Goal: Transaction & Acquisition: Purchase product/service

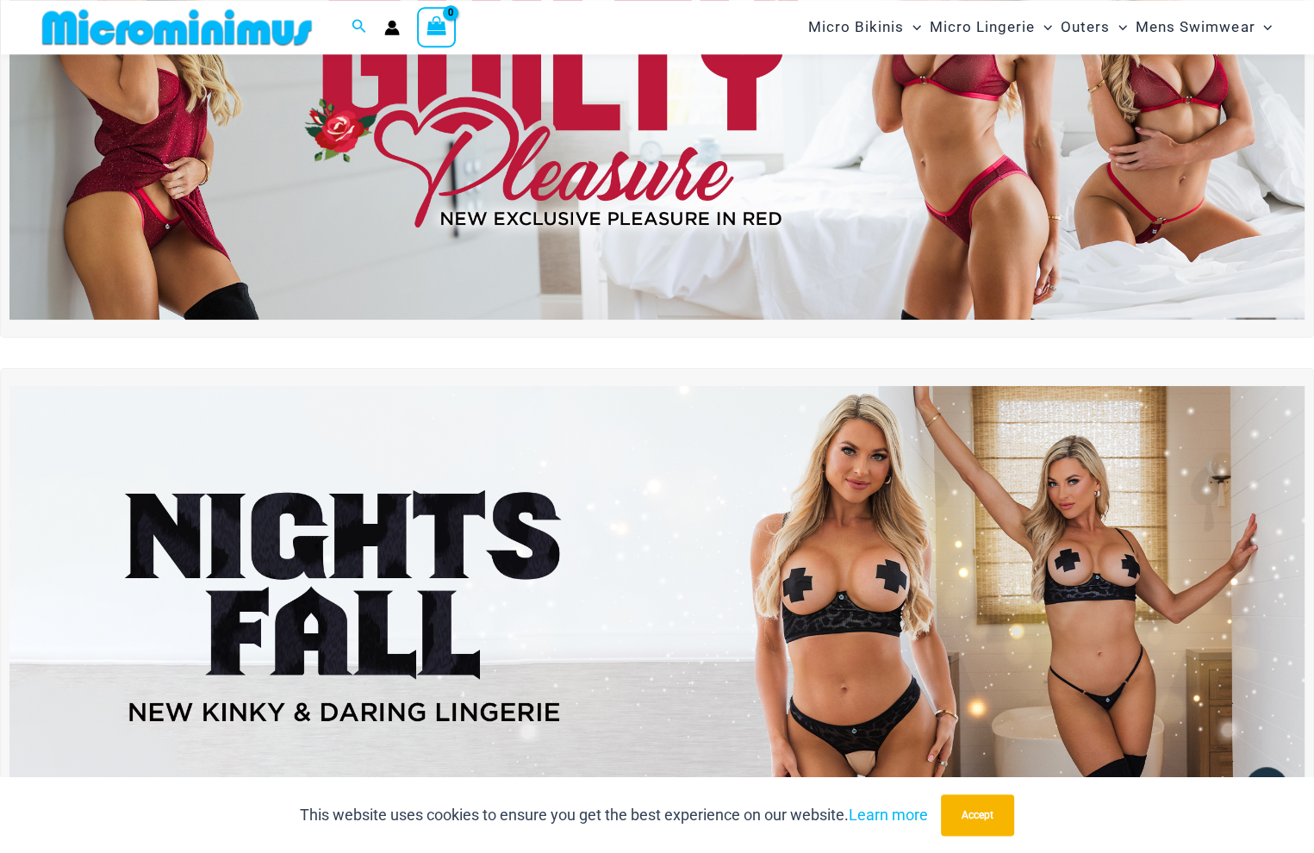
scroll to position [259, 0]
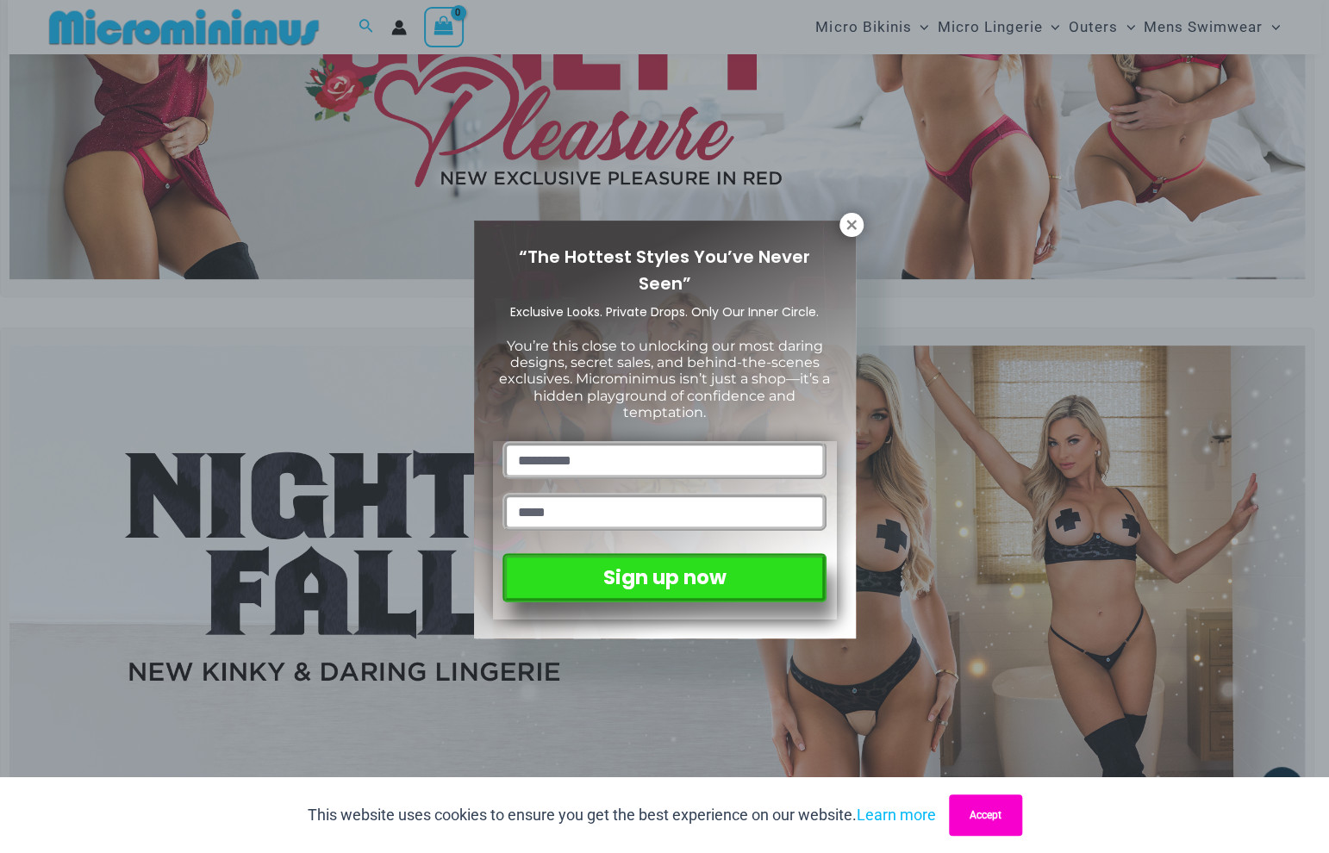
click at [1005, 821] on button "Accept" at bounding box center [985, 815] width 73 height 41
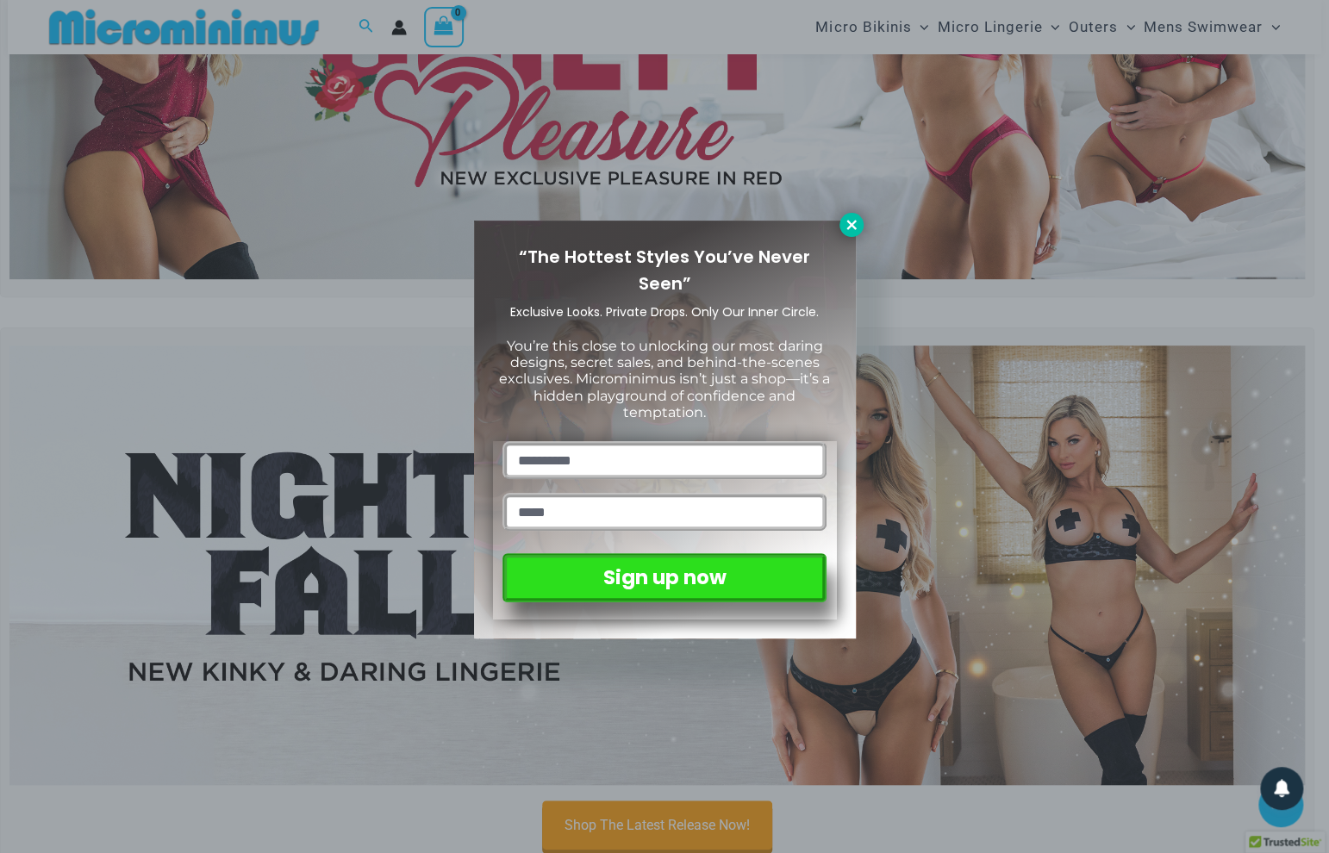
click at [851, 219] on icon at bounding box center [852, 225] width 16 height 16
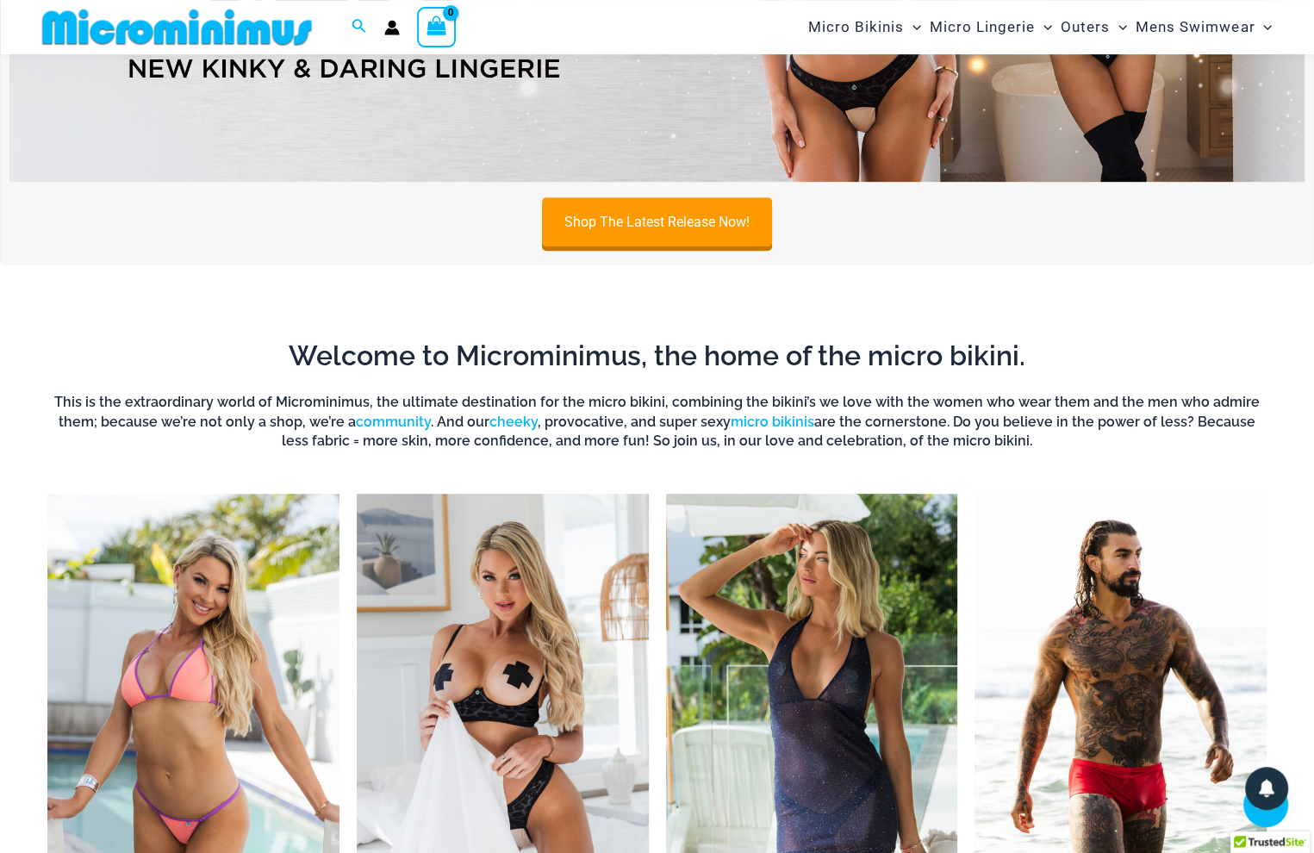
scroll to position [624, 0]
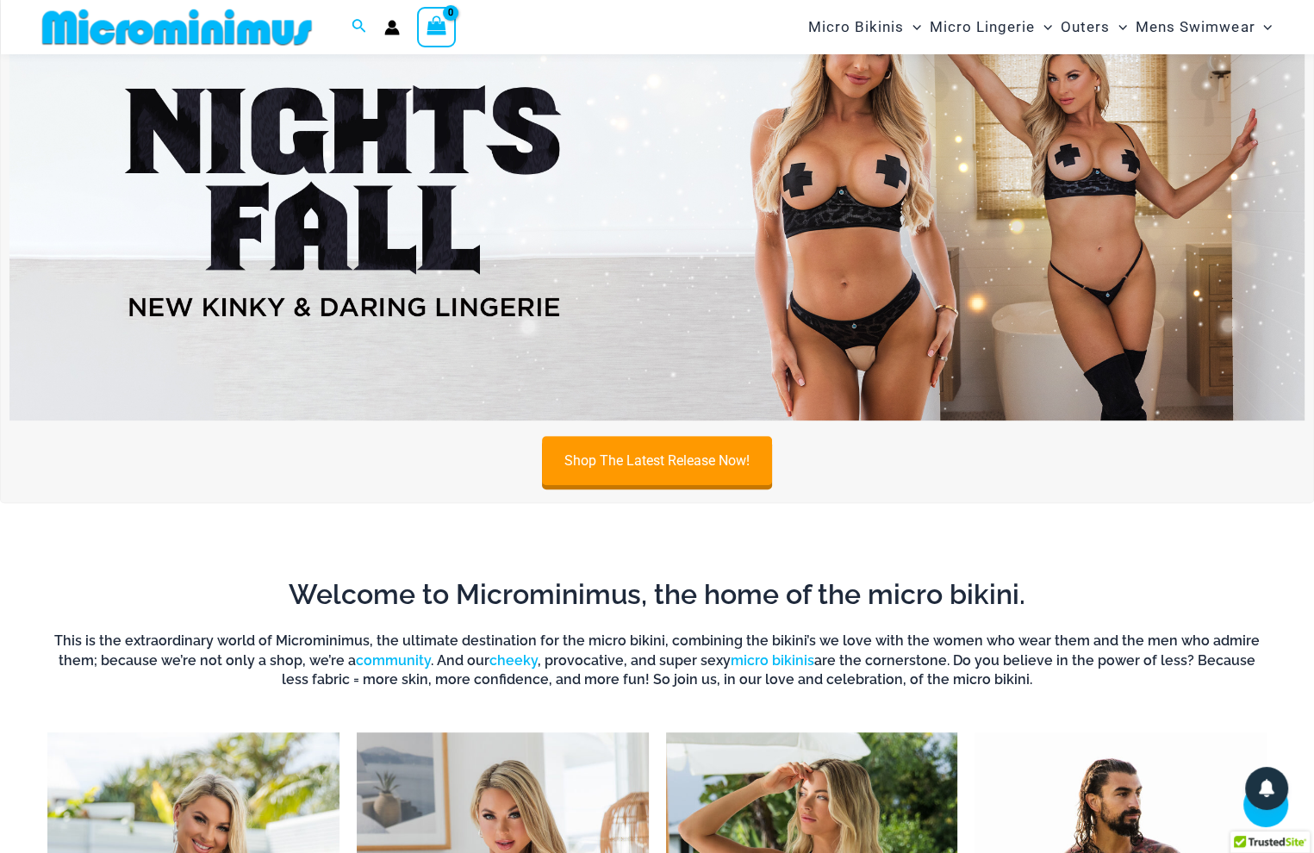
click at [961, 234] on img at bounding box center [656, 201] width 1295 height 440
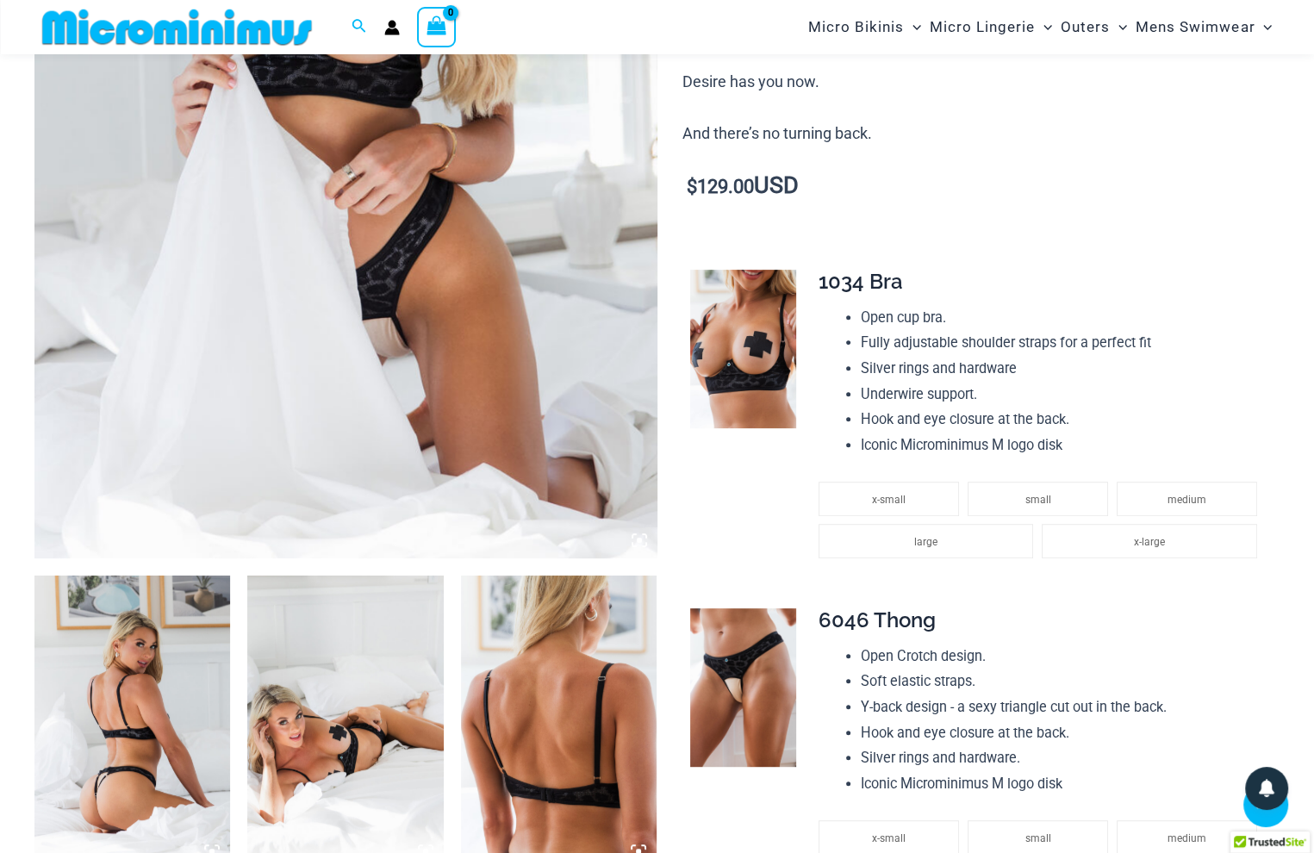
scroll to position [169, 0]
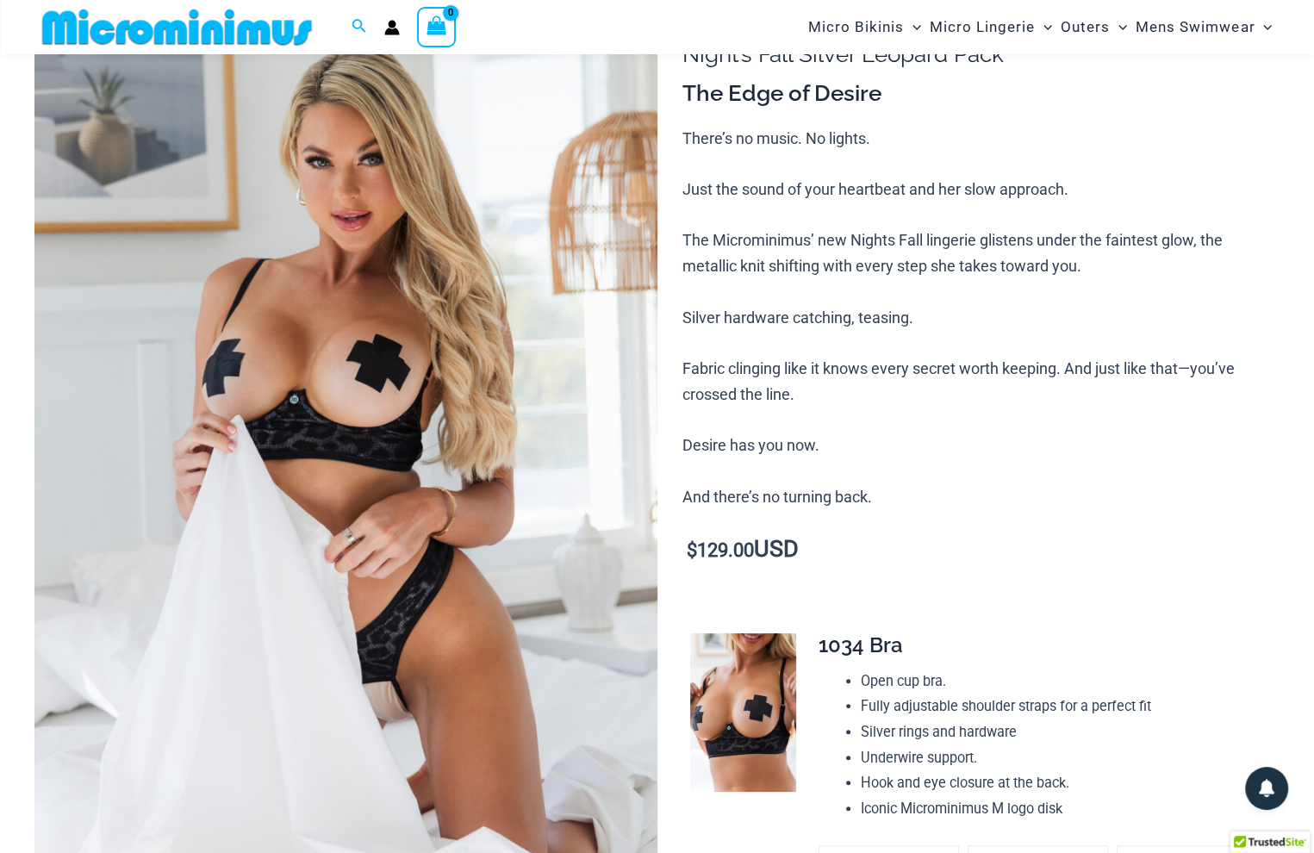
click at [657, 288] on img at bounding box center [345, 455] width 623 height 934
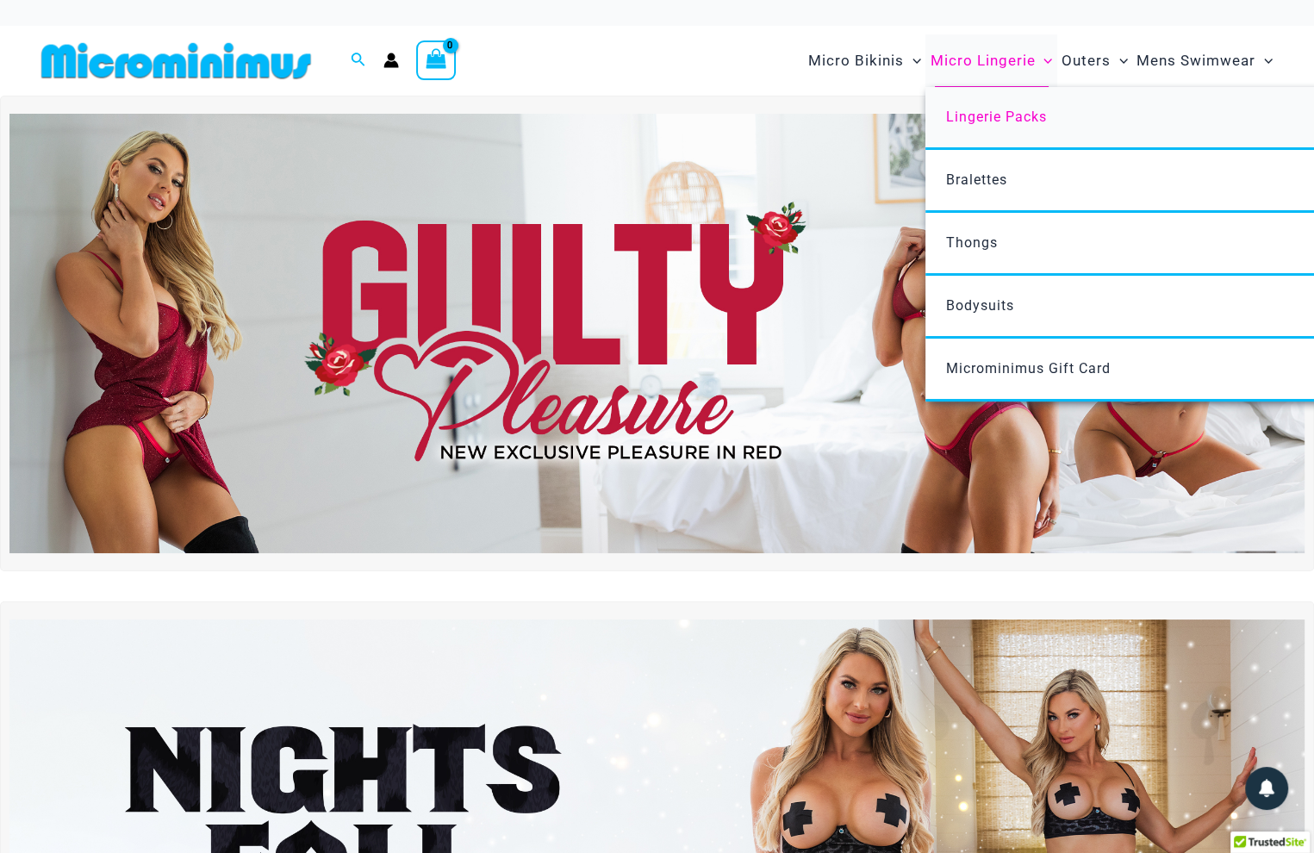
click at [963, 122] on span "Lingerie Packs" at bounding box center [996, 117] width 101 height 16
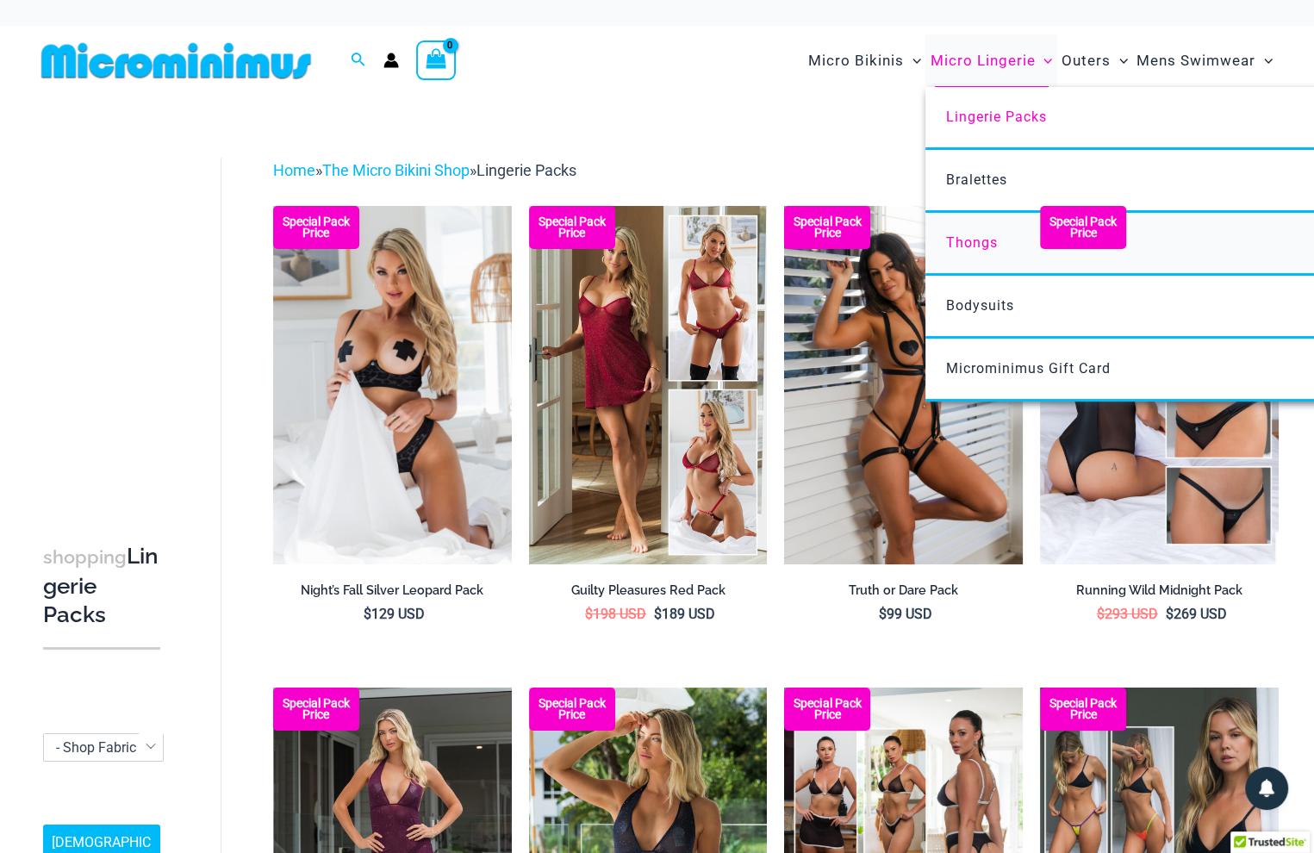
click at [970, 237] on span "Thongs" at bounding box center [972, 242] width 52 height 16
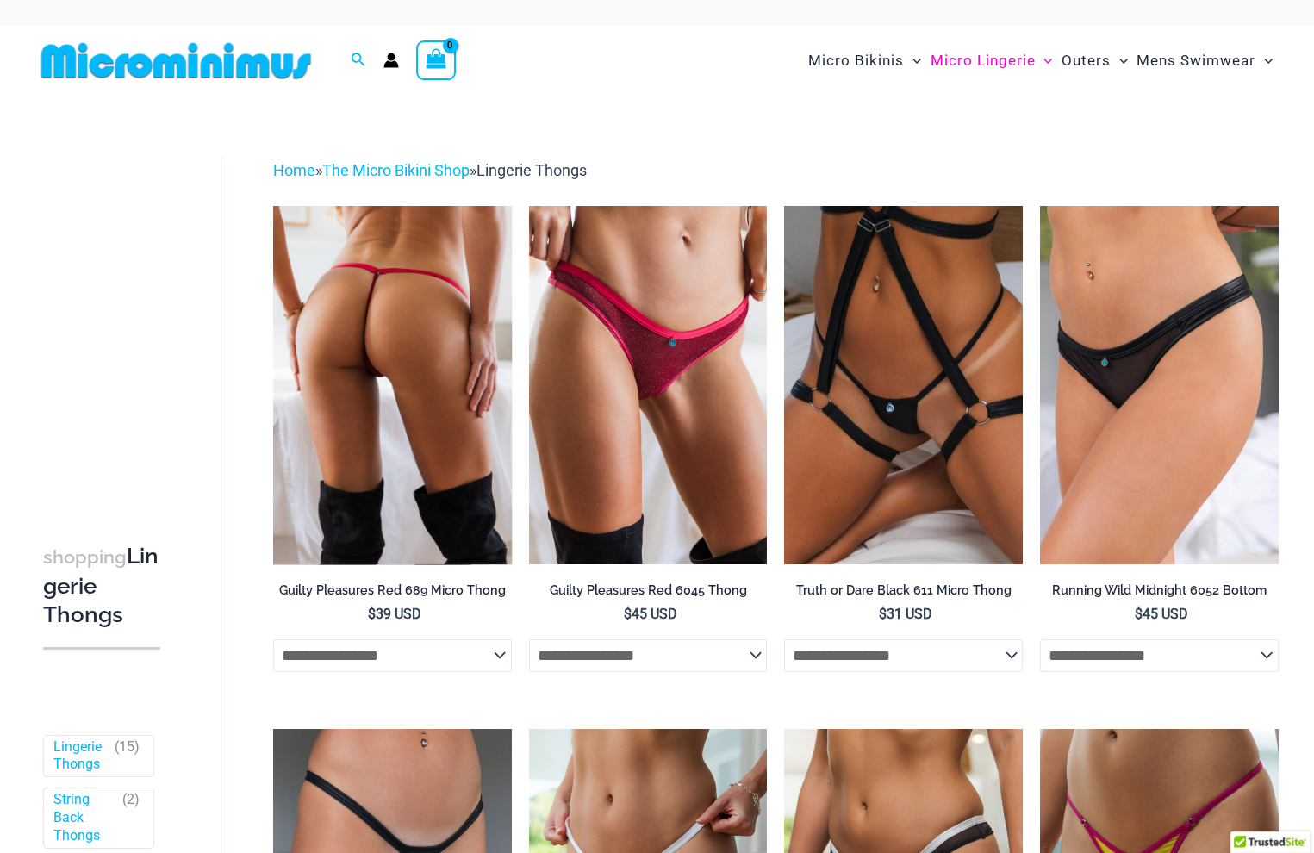
click at [429, 350] on img at bounding box center [392, 385] width 239 height 358
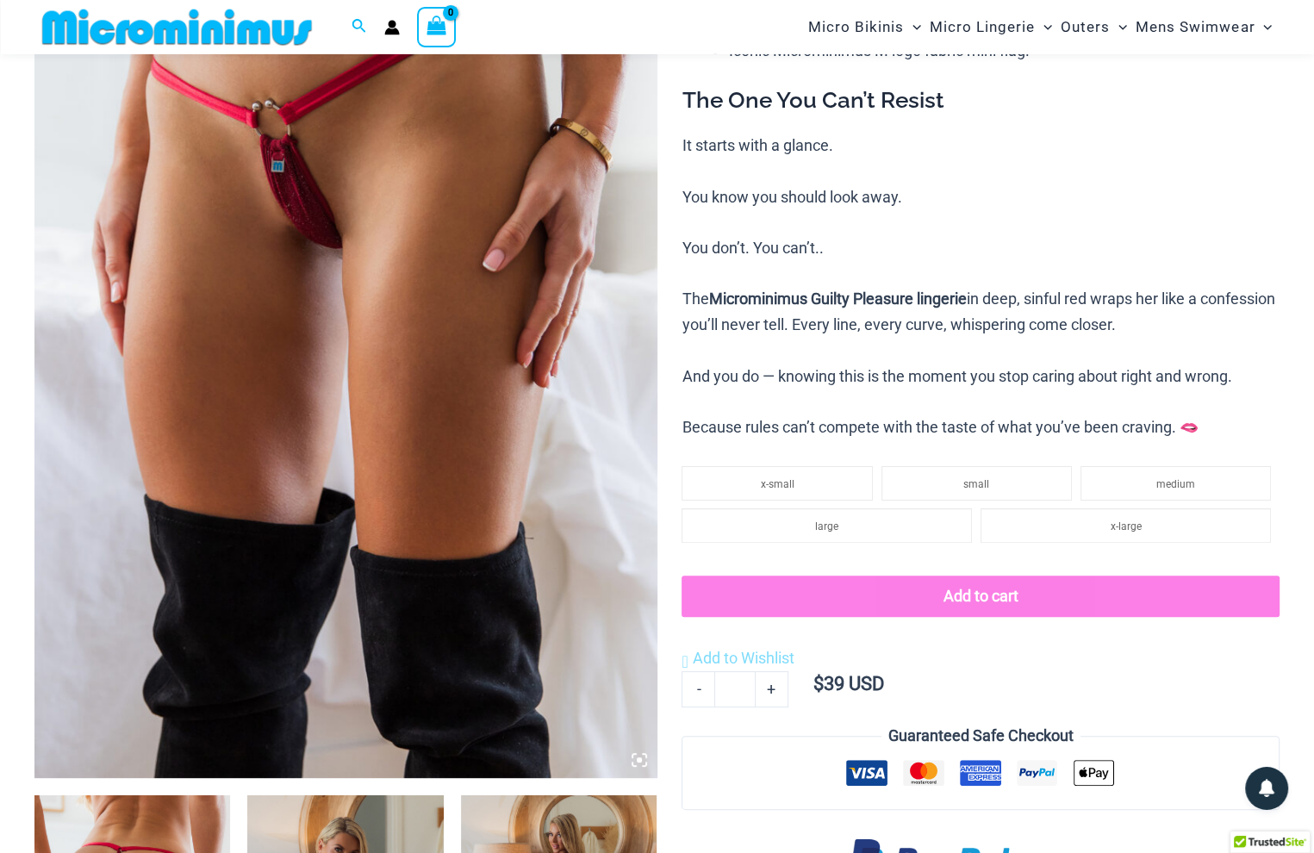
scroll to position [182, 0]
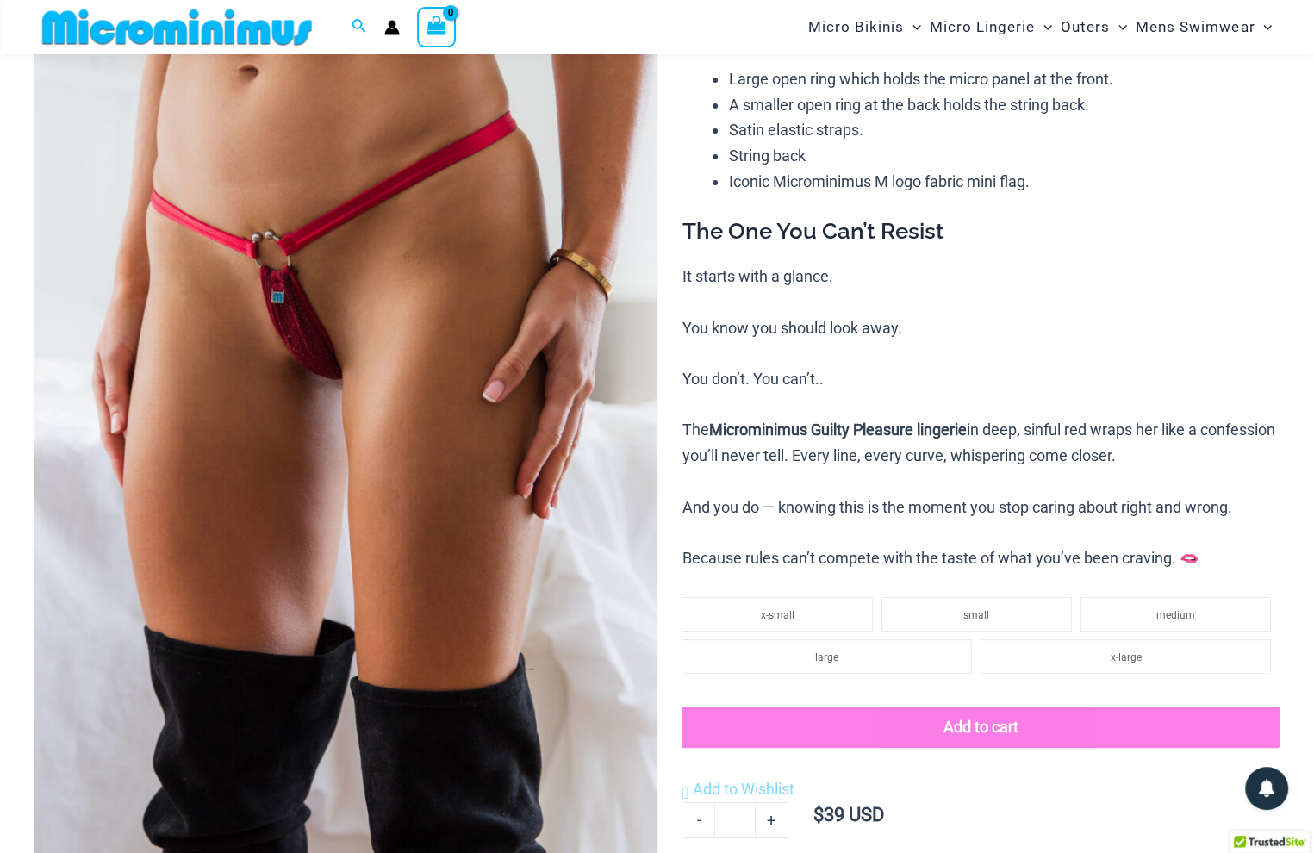
click at [336, 238] on img at bounding box center [345, 442] width 623 height 934
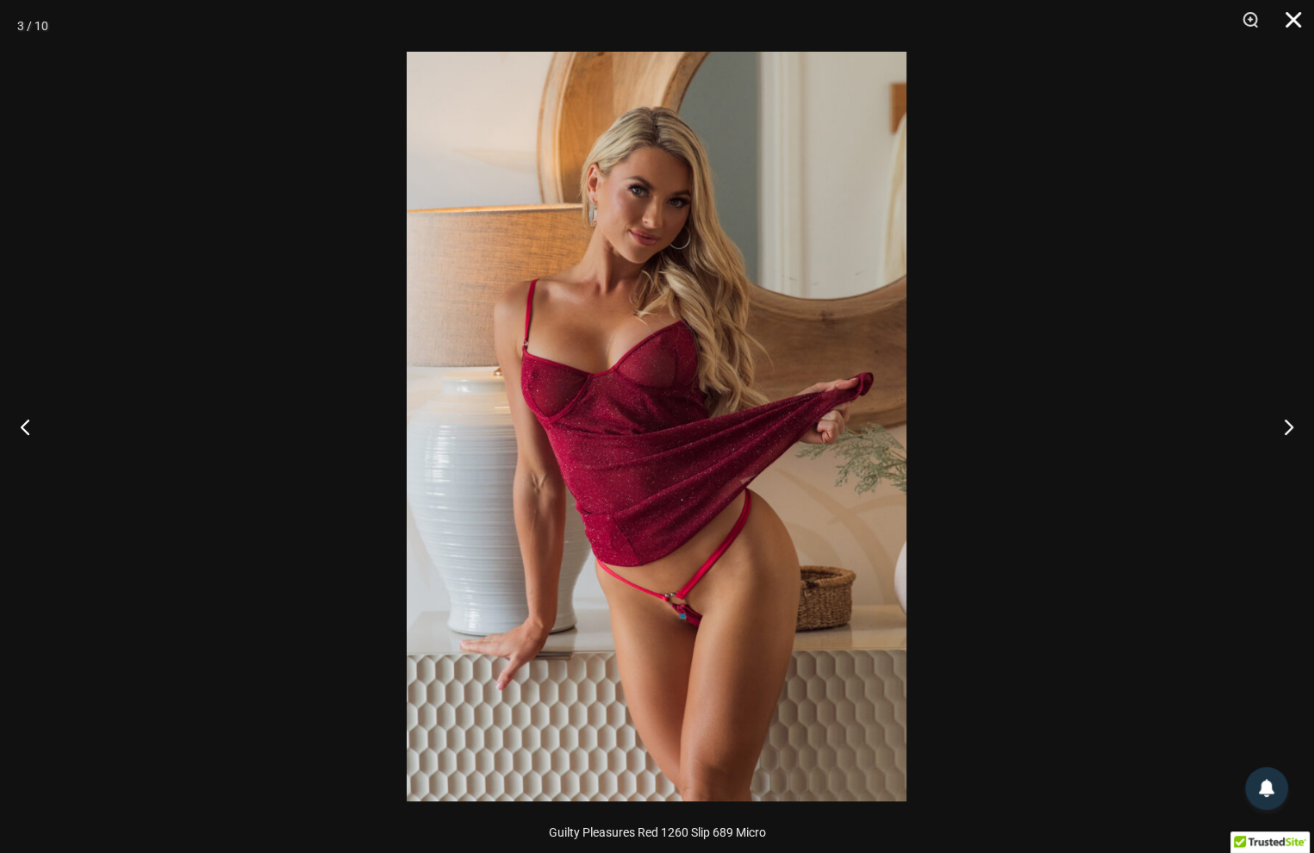
click at [1299, 19] on button "Close" at bounding box center [1287, 26] width 43 height 52
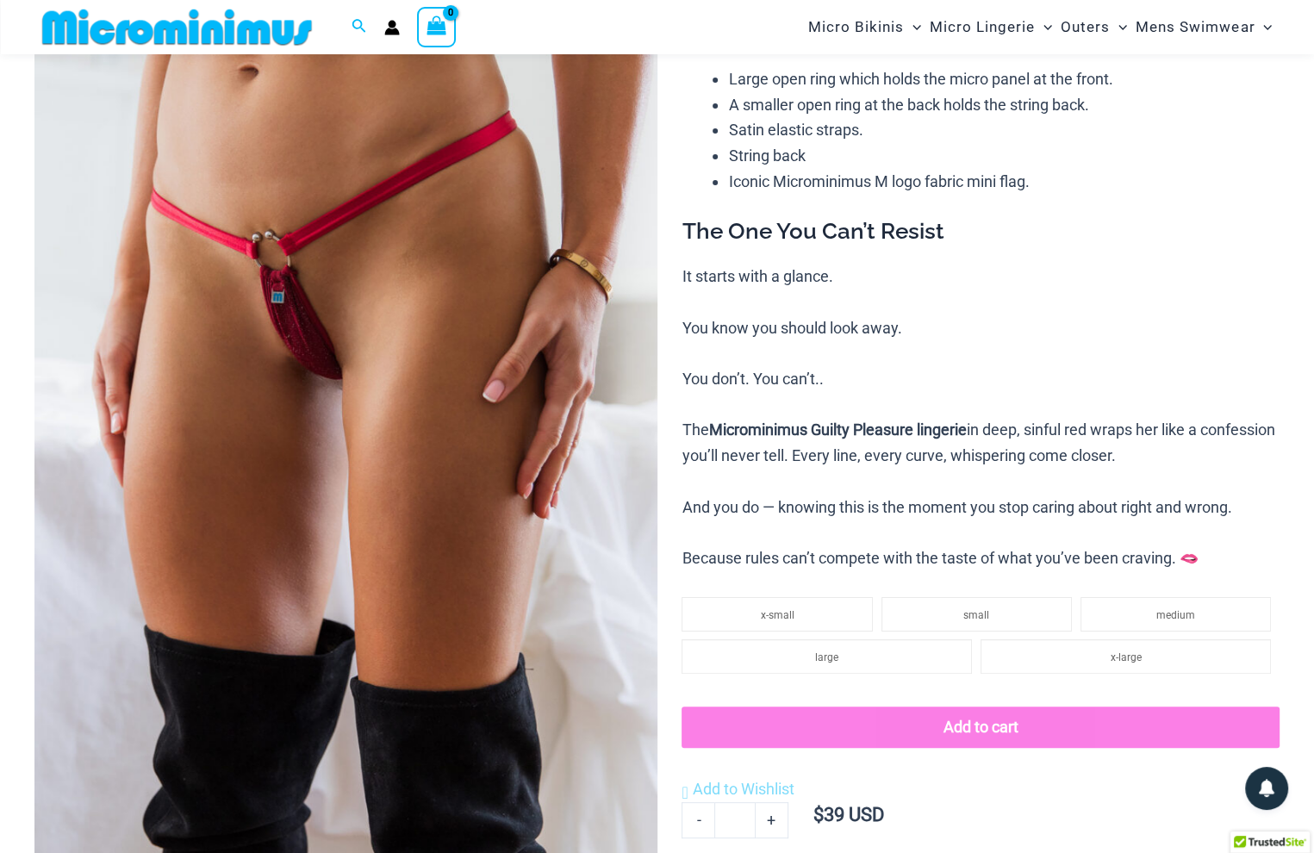
scroll to position [0, 0]
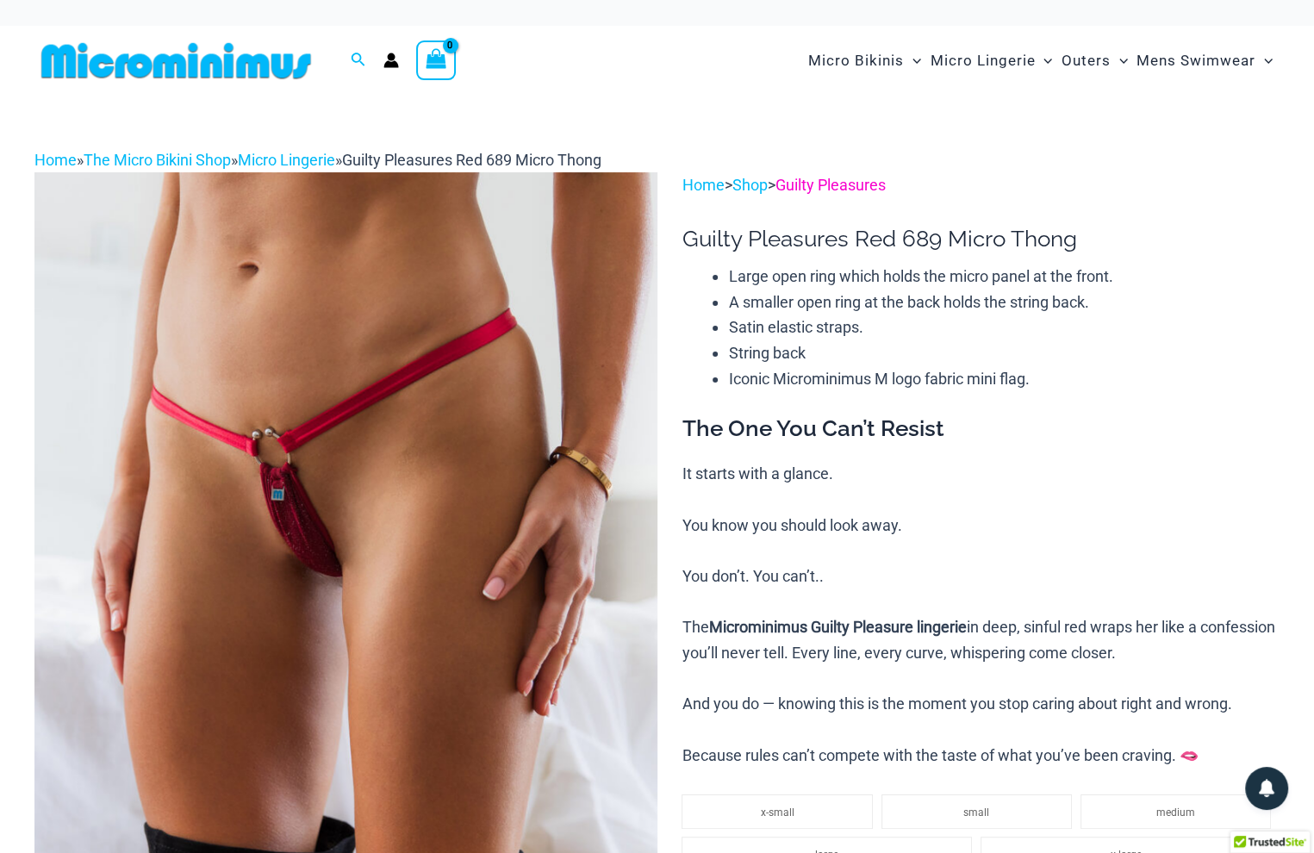
click at [863, 188] on link "Guilty Pleasures" at bounding box center [830, 185] width 110 height 18
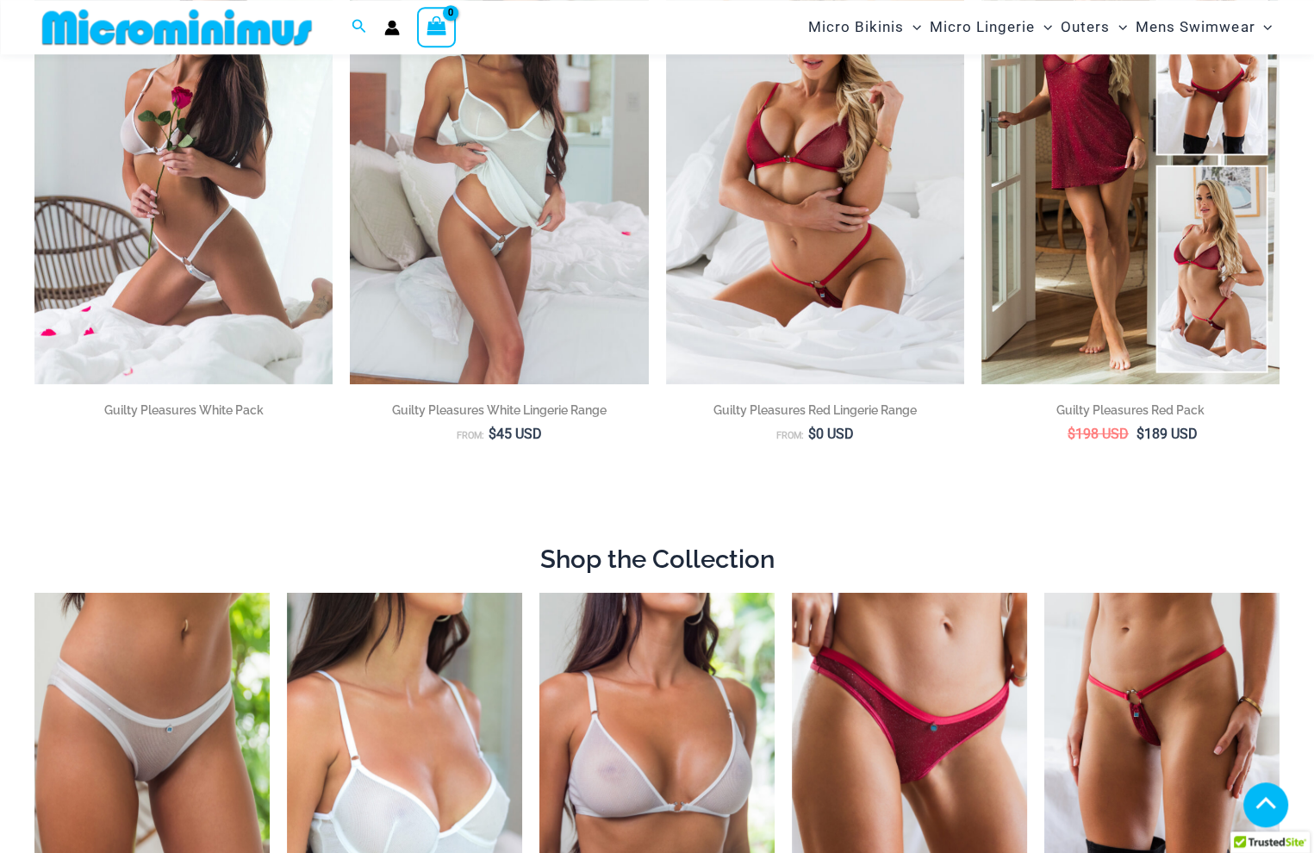
scroll to position [259, 0]
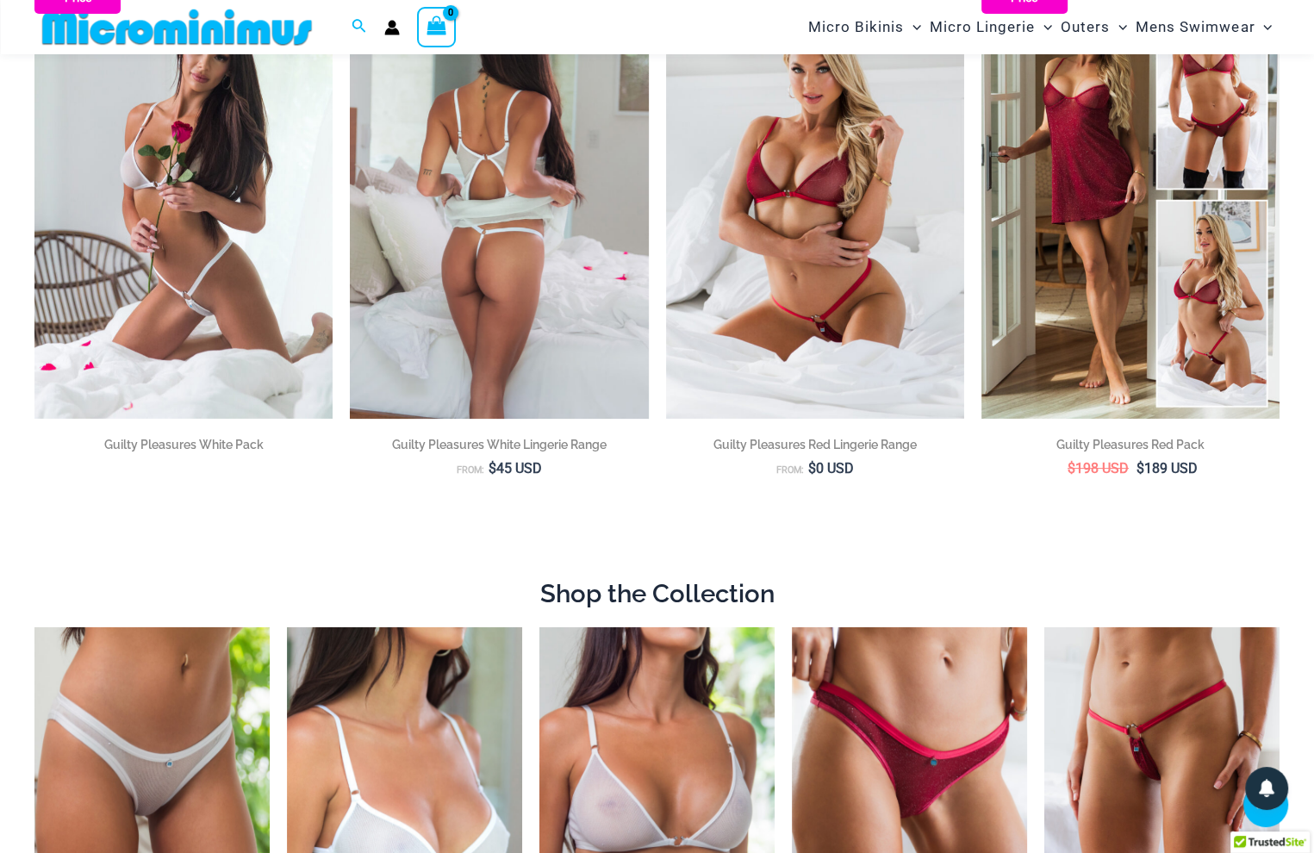
click at [491, 159] on img at bounding box center [499, 194] width 298 height 447
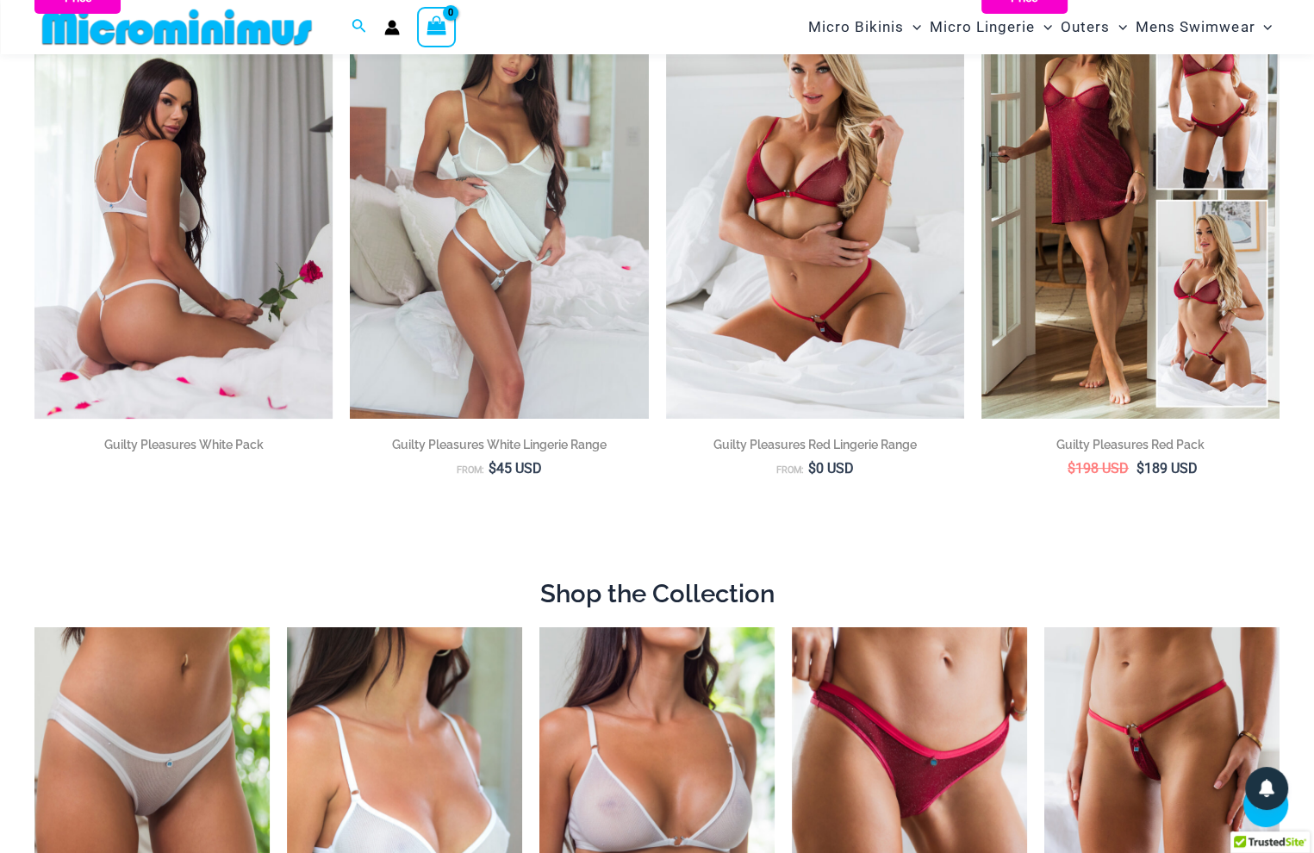
click at [204, 228] on img at bounding box center [183, 194] width 298 height 447
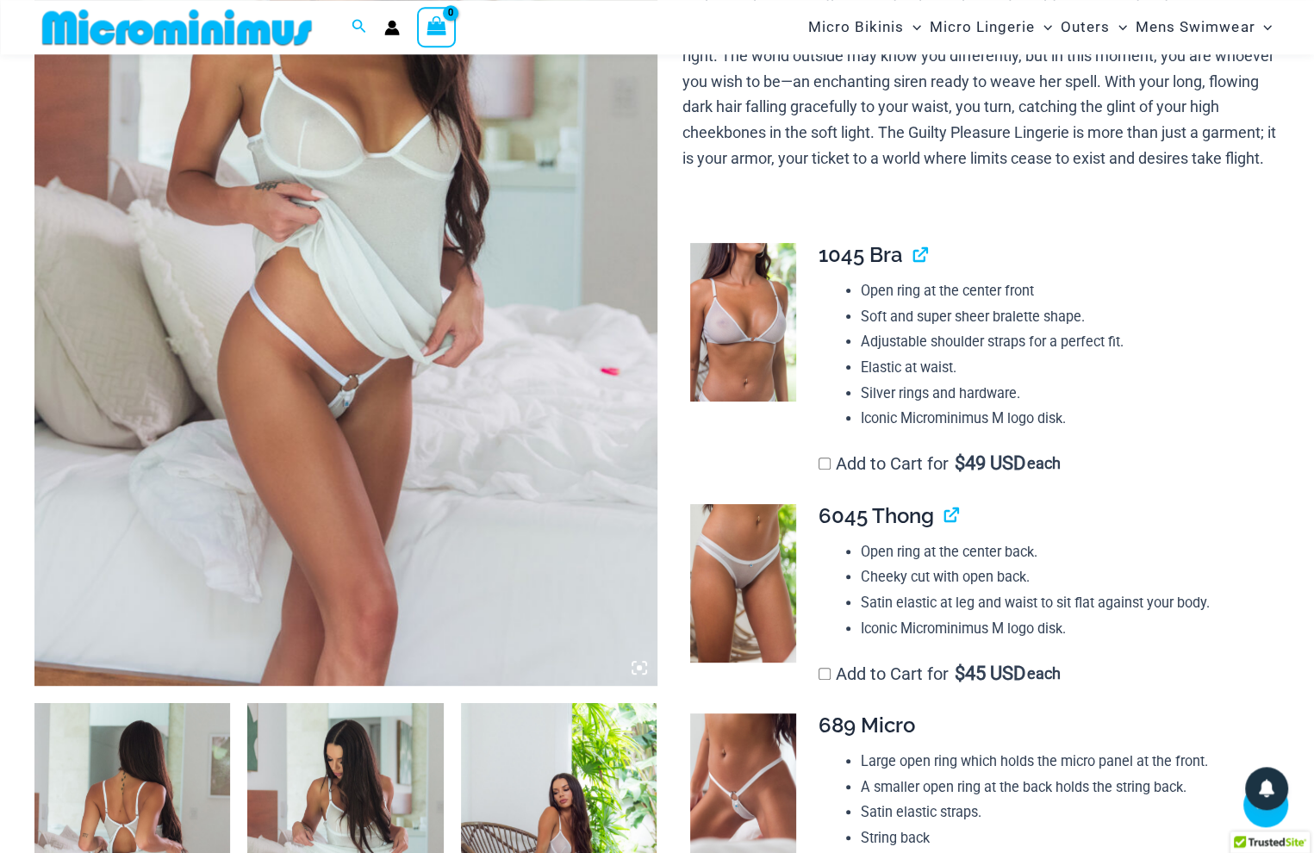
scroll to position [170, 0]
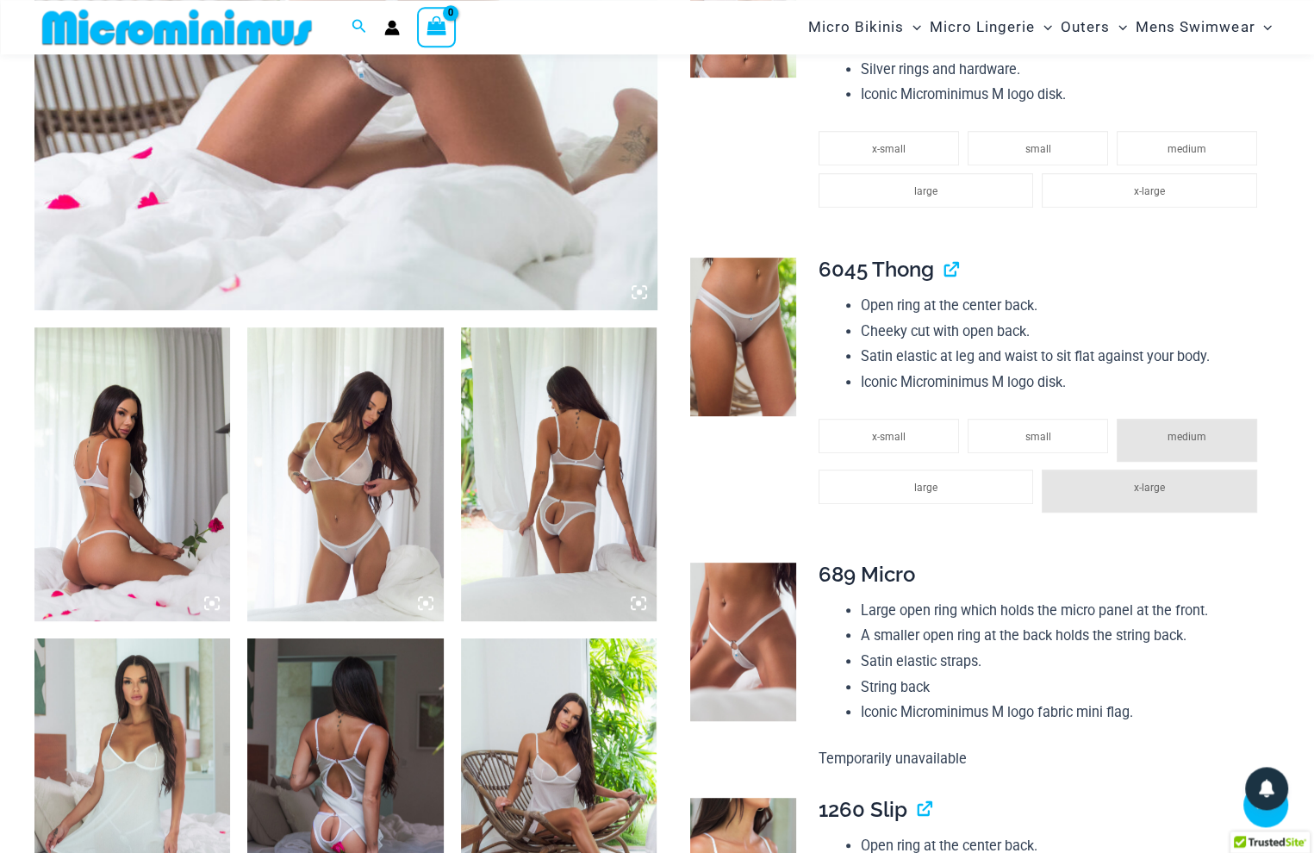
scroll to position [530, 0]
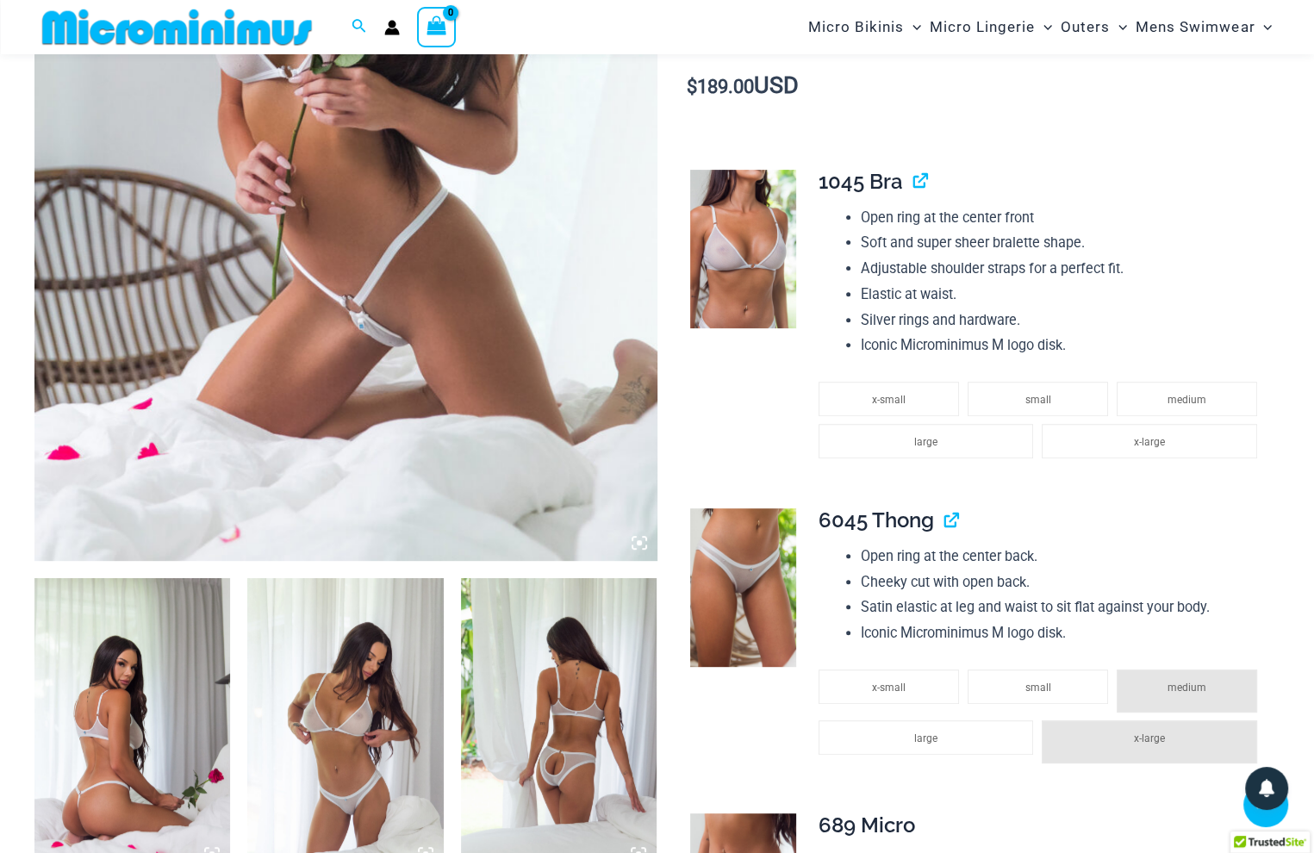
click at [271, 184] on img at bounding box center [345, 94] width 623 height 934
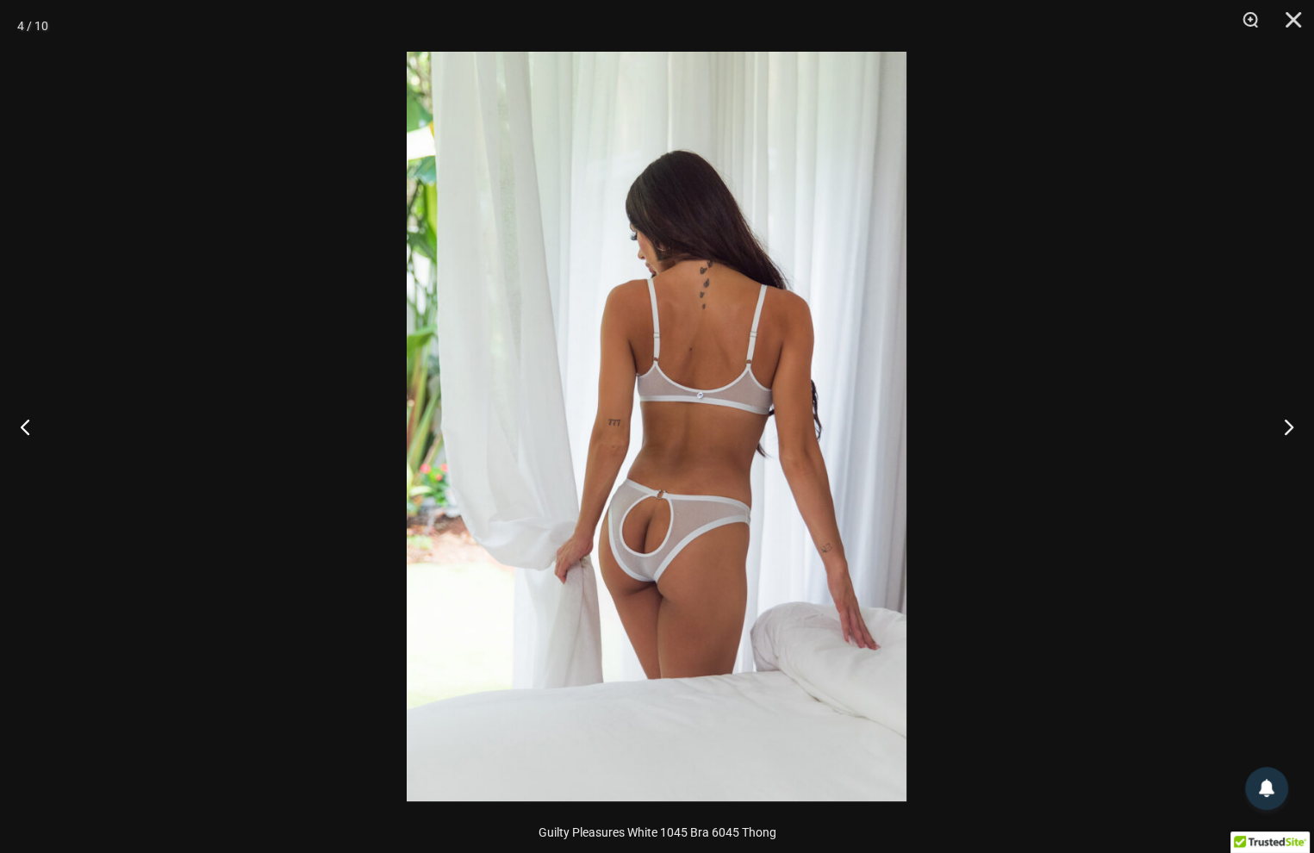
click at [233, 195] on div at bounding box center [657, 426] width 1314 height 853
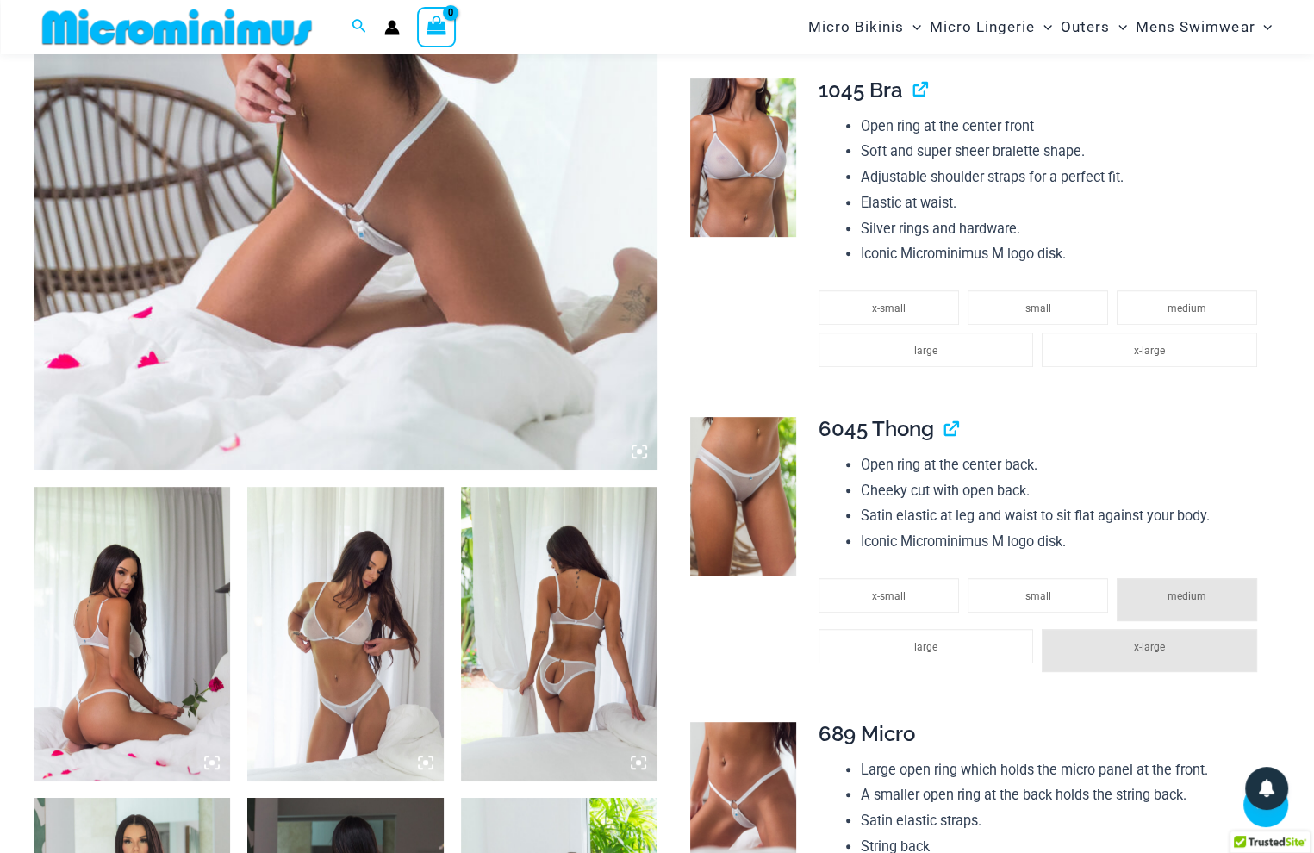
scroll to position [985, 0]
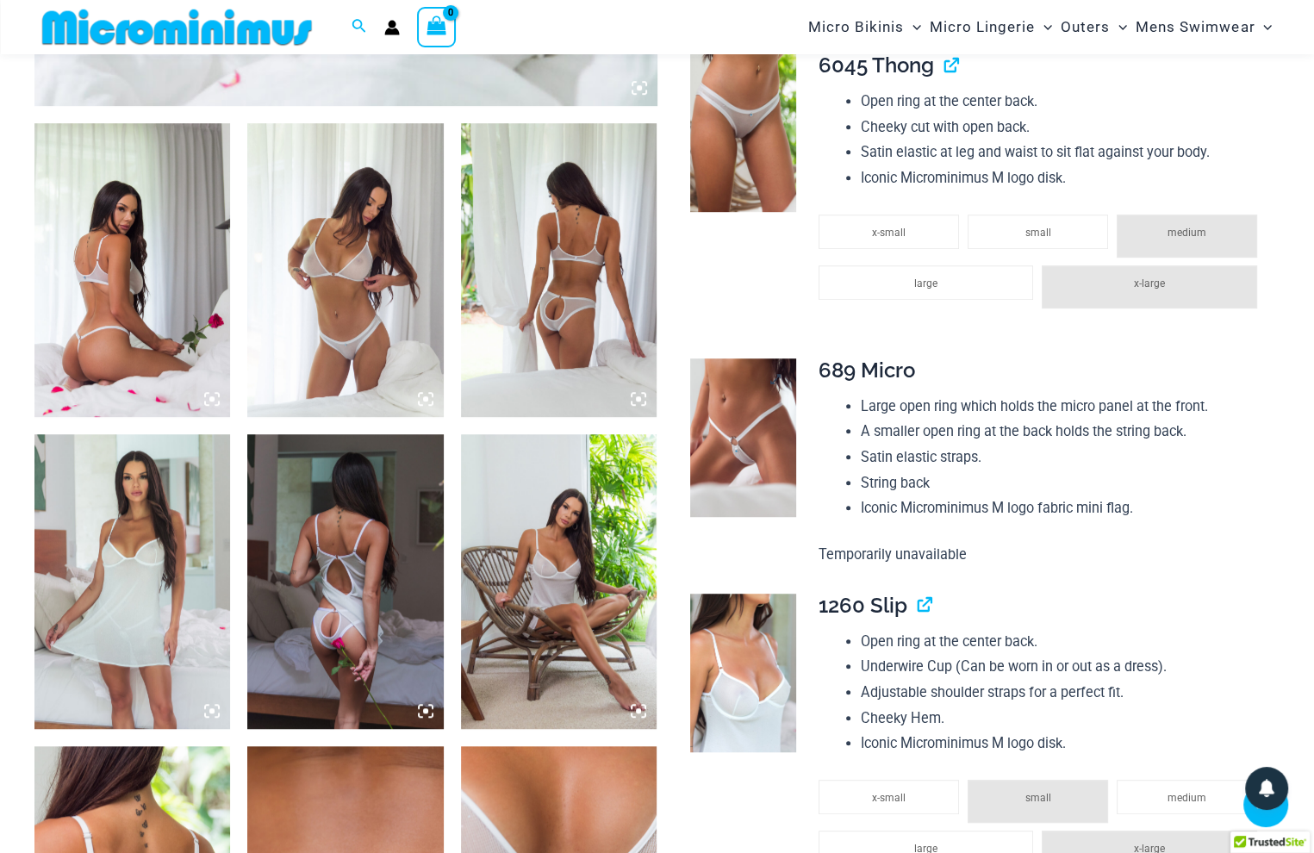
click at [702, 453] on img at bounding box center [743, 437] width 106 height 159
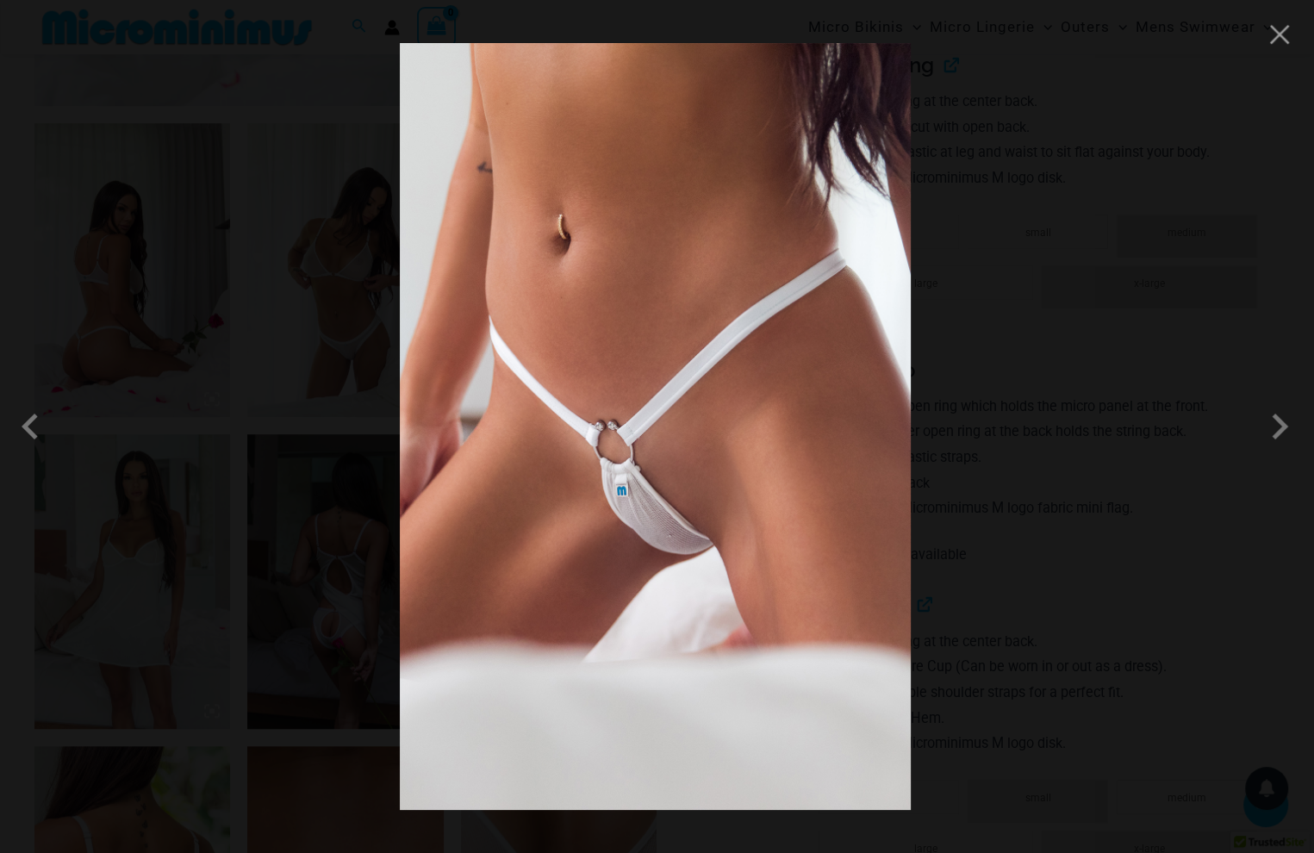
click at [177, 228] on div at bounding box center [657, 426] width 1314 height 853
